Goal: Task Accomplishment & Management: Complete application form

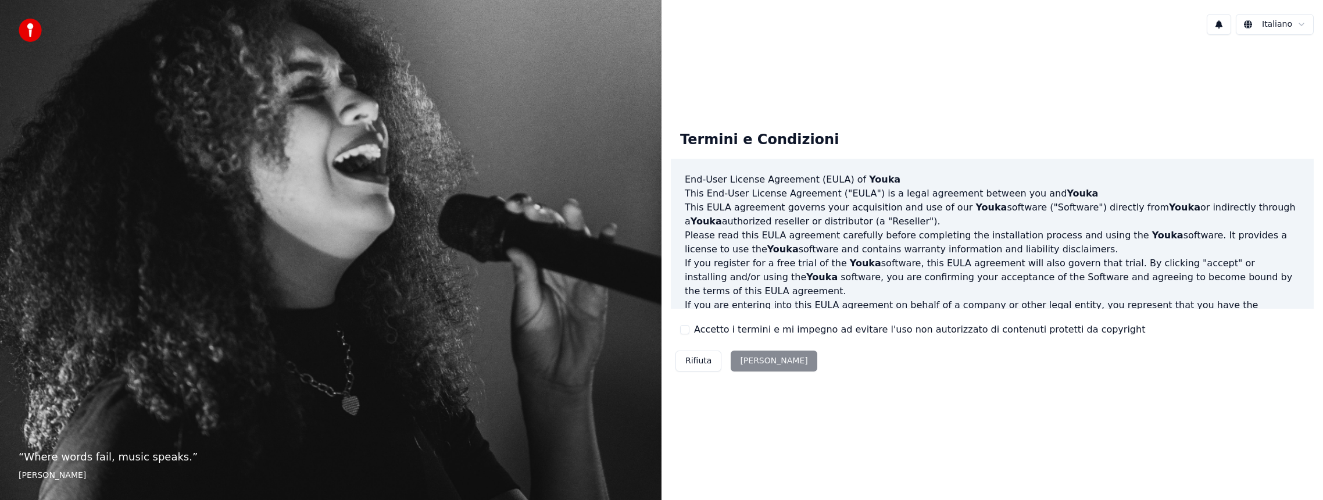
click at [713, 332] on label "Accetto i termini e mi impegno ad evitare l'uso non autorizzato di contenuti pr…" at bounding box center [919, 330] width 451 height 14
click at [689, 332] on button "Accetto i termini e mi impegno ad evitare l'uso non autorizzato di contenuti pr…" at bounding box center [684, 329] width 9 height 9
click at [745, 360] on button "[PERSON_NAME]" at bounding box center [774, 360] width 86 height 21
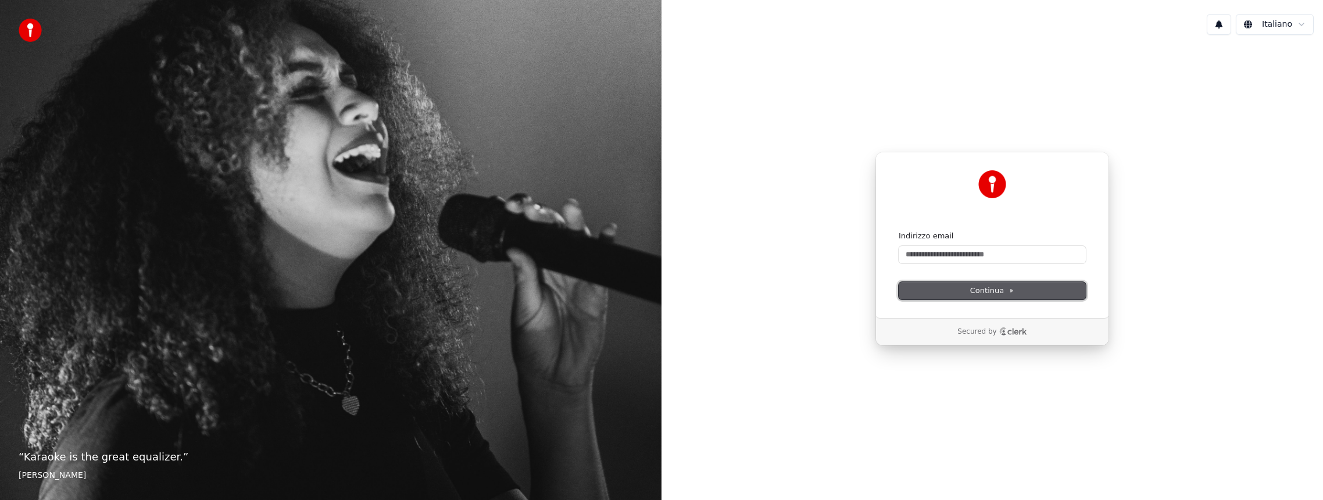
click at [1008, 285] on span "Continua" at bounding box center [992, 290] width 44 height 10
click at [1007, 286] on span "Continua" at bounding box center [992, 290] width 44 height 10
click at [828, 125] on div "Continua con Google oppure Indirizzo email Continua Secured by" at bounding box center [991, 248] width 661 height 409
